Goal: Transaction & Acquisition: Purchase product/service

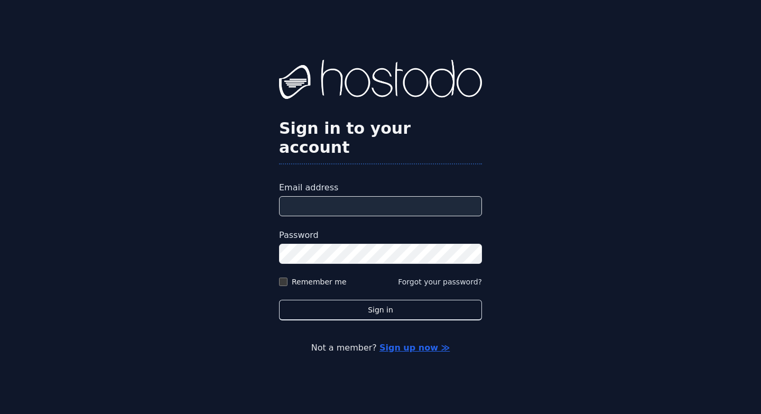
click at [359, 196] on input "Email address" at bounding box center [380, 206] width 203 height 20
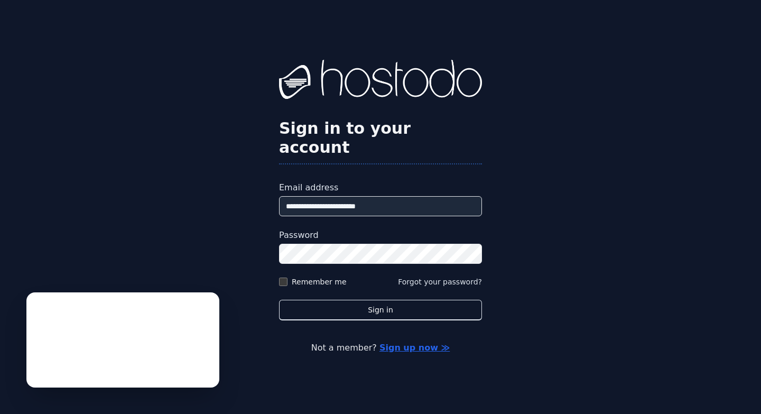
type input "**********"
click at [279, 300] on button "Sign in" at bounding box center [380, 310] width 203 height 21
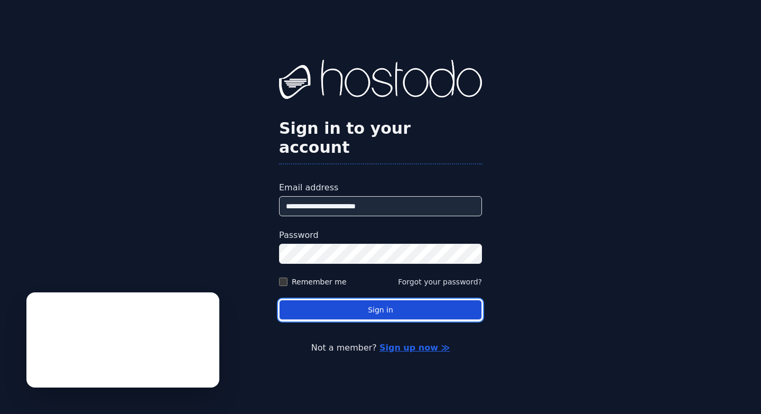
click at [347, 300] on button "Sign in" at bounding box center [380, 310] width 203 height 21
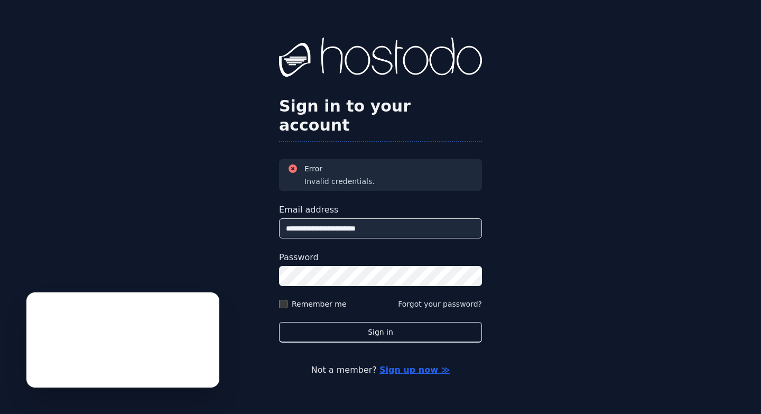
click at [279, 322] on button "Sign in" at bounding box center [380, 332] width 203 height 21
click at [415, 365] on link "Sign up now ≫" at bounding box center [414, 370] width 70 height 10
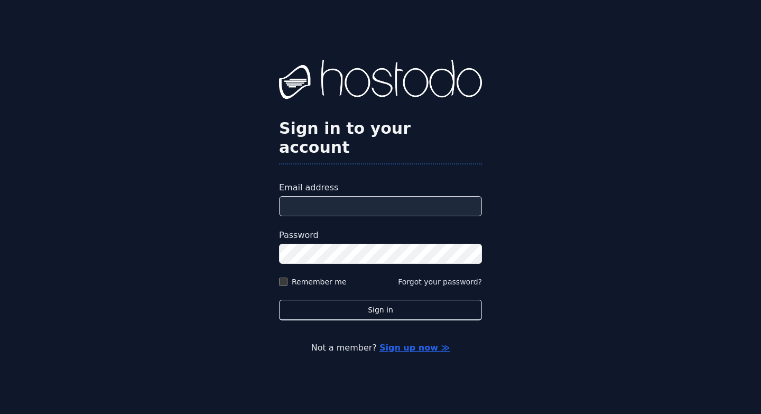
click at [328, 199] on input "Email address" at bounding box center [380, 206] width 203 height 20
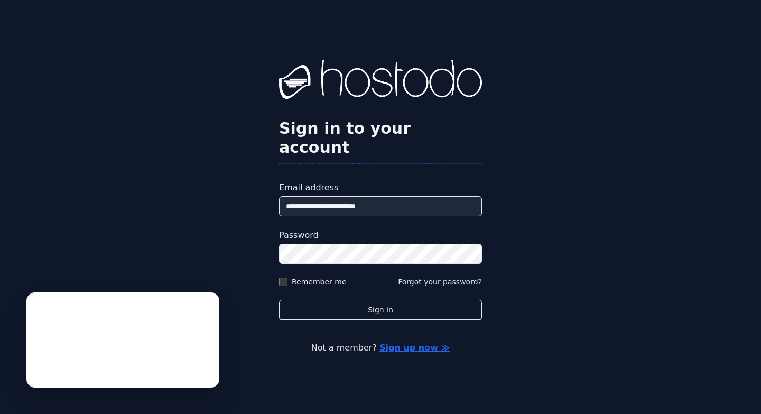
type input "**********"
click at [279, 300] on button "Sign in" at bounding box center [380, 310] width 203 height 21
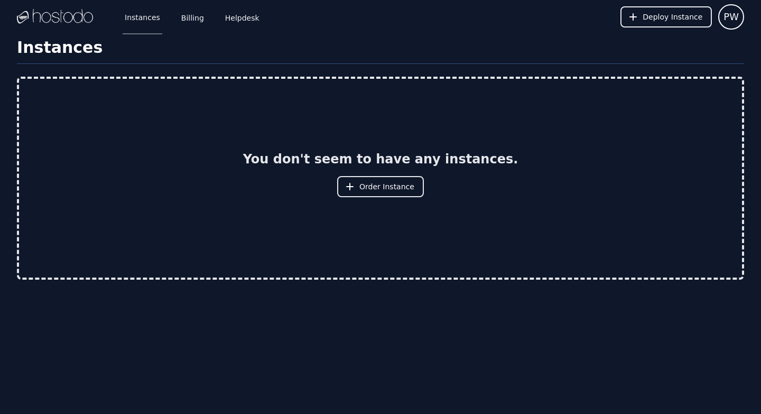
click at [466, 279] on div "You don't seem to have any instances. Order Instance" at bounding box center [380, 178] width 727 height 203
click at [179, 17] on link "Billing" at bounding box center [192, 16] width 27 height 35
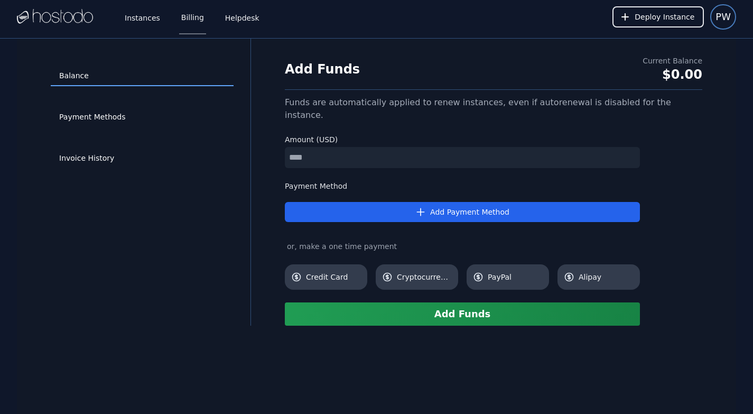
click at [733, 24] on button "PW" at bounding box center [723, 16] width 26 height 25
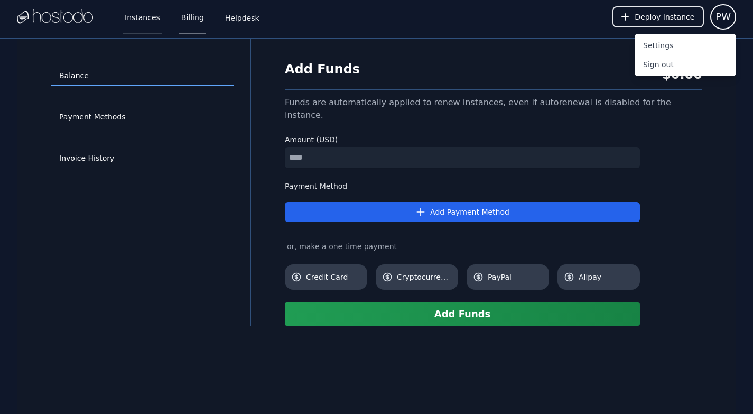
click at [136, 22] on link "Instances" at bounding box center [143, 16] width 40 height 35
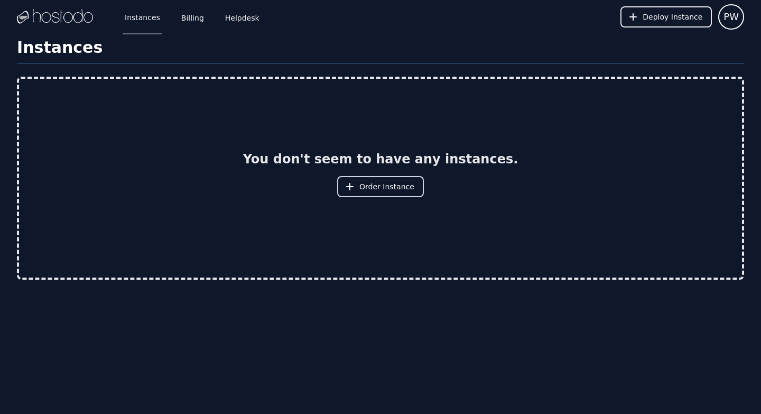
click at [363, 191] on span "Order Instance" at bounding box center [386, 186] width 55 height 11
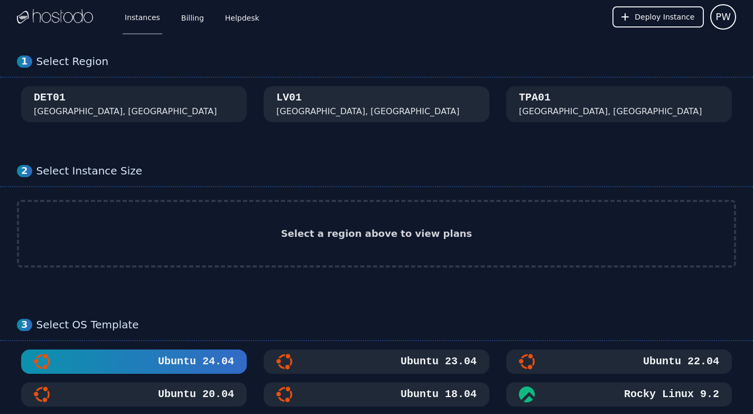
click at [320, 115] on div "Las Vegas, NV" at bounding box center [367, 111] width 183 height 13
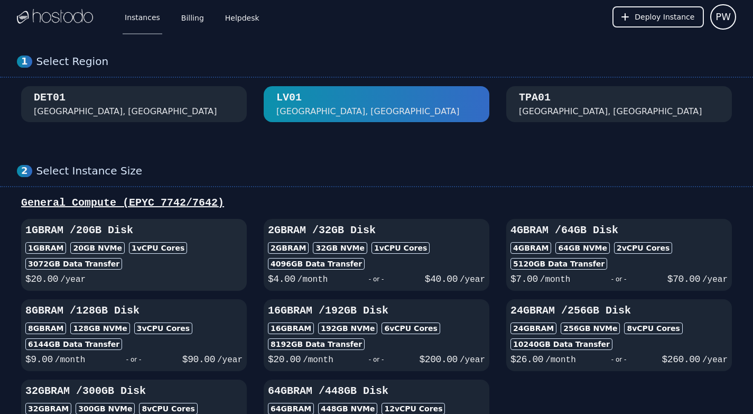
click at [188, 275] on div "$ 20.00 /year" at bounding box center [133, 277] width 217 height 17
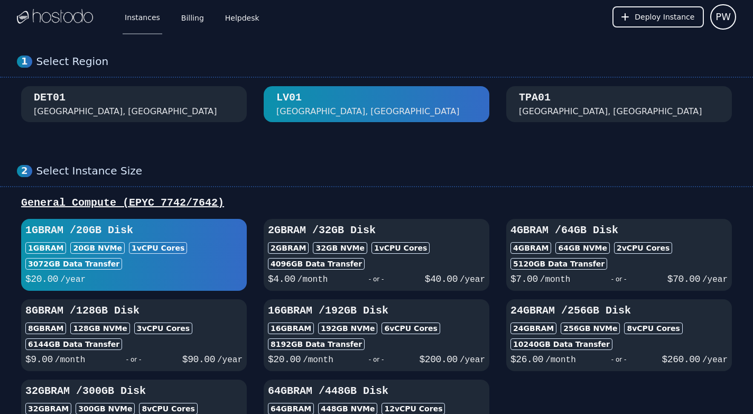
click at [176, 106] on div "DET01 Detroit, MI" at bounding box center [134, 103] width 200 height 27
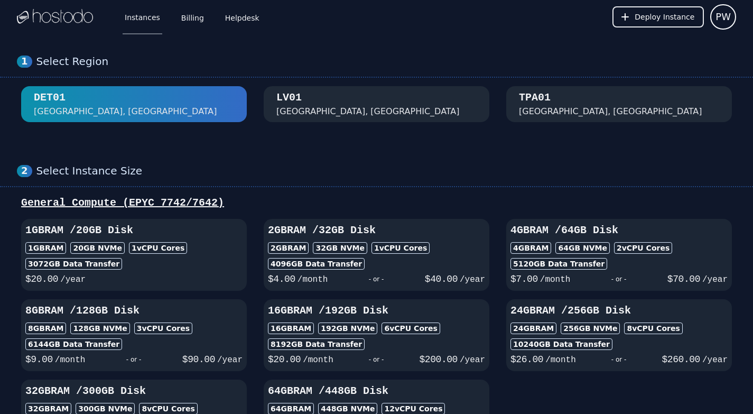
drag, startPoint x: 342, startPoint y: 105, endPoint x: 356, endPoint y: 108, distance: 14.1
click at [356, 108] on div "LV01 Las Vegas, NV" at bounding box center [376, 103] width 200 height 27
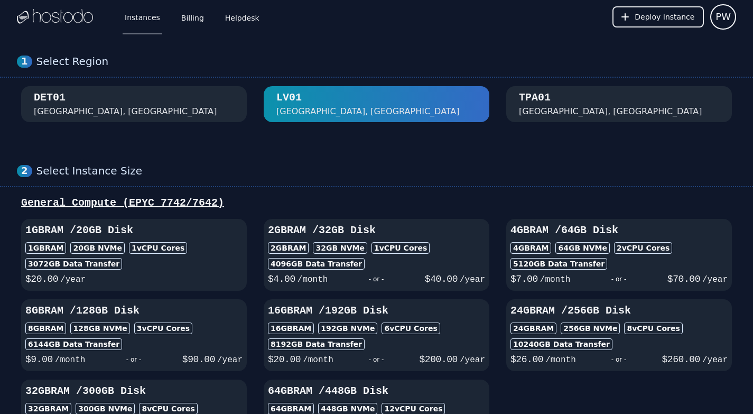
click at [606, 101] on div "TPA01 Tampa, FL" at bounding box center [619, 103] width 200 height 27
